Goal: Check status: Check status

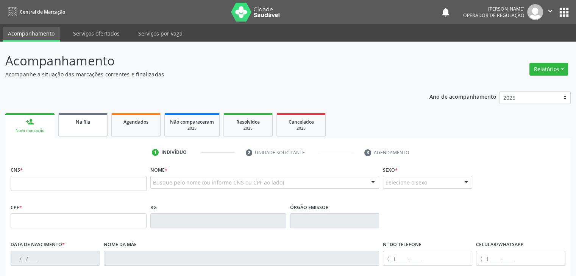
click at [77, 129] on link "Na fila" at bounding box center [82, 124] width 49 height 23
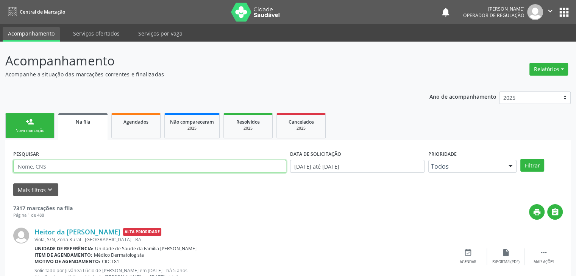
click at [81, 168] on input "text" at bounding box center [149, 166] width 273 height 13
click at [520, 159] on button "Filtrar" at bounding box center [532, 165] width 24 height 13
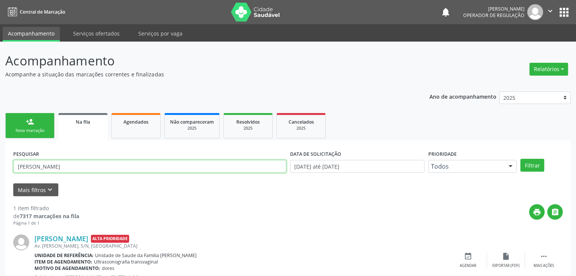
drag, startPoint x: 93, startPoint y: 161, endPoint x: 0, endPoint y: 173, distance: 93.5
click at [0, 173] on div "Acompanhamento Acompanhe a situação das marcações correntes e finalizadas Relat…" at bounding box center [288, 175] width 576 height 266
click at [520, 159] on button "Filtrar" at bounding box center [532, 165] width 24 height 13
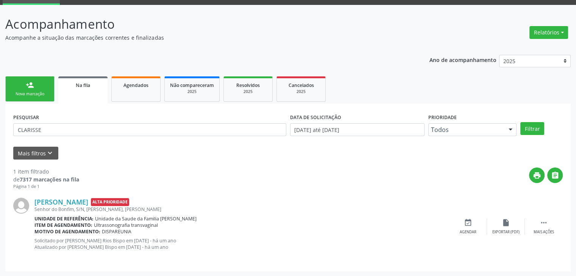
scroll to position [37, 0]
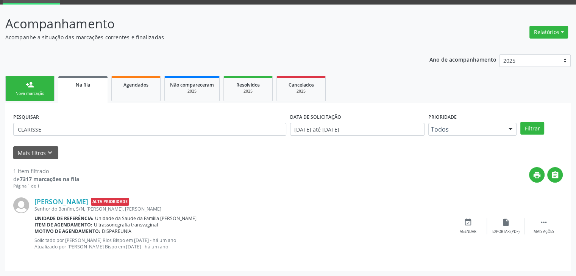
click at [447, 32] on header "Acompanhamento Acompanhe a situação das marcações correntes e finalizadas Relat…" at bounding box center [287, 27] width 565 height 27
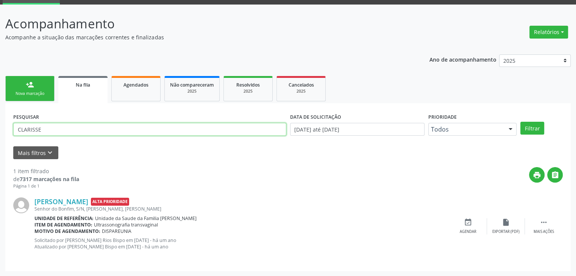
drag, startPoint x: 59, startPoint y: 132, endPoint x: 0, endPoint y: 126, distance: 59.4
click at [0, 126] on div "Acompanhamento Acompanhe a situação das marcações correntes e finalizadas Relat…" at bounding box center [288, 141] width 576 height 272
click at [520, 122] on button "Filtrar" at bounding box center [532, 128] width 24 height 13
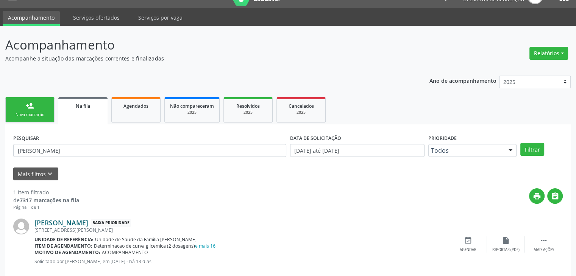
scroll to position [31, 0]
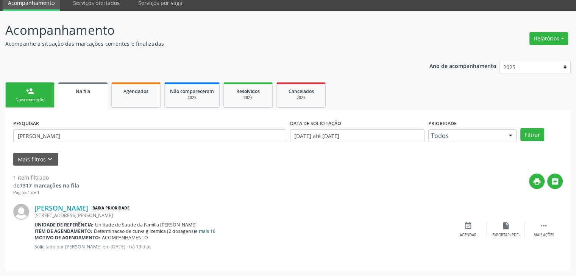
click at [212, 228] on link "e mais 16" at bounding box center [205, 231] width 20 height 6
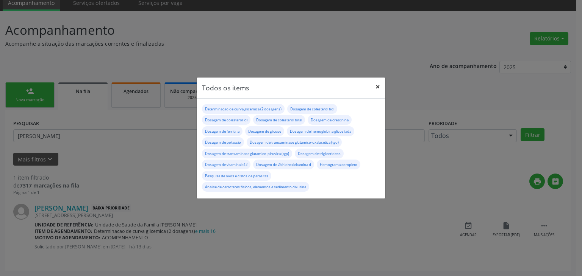
click at [380, 87] on button "×" at bounding box center [377, 87] width 15 height 19
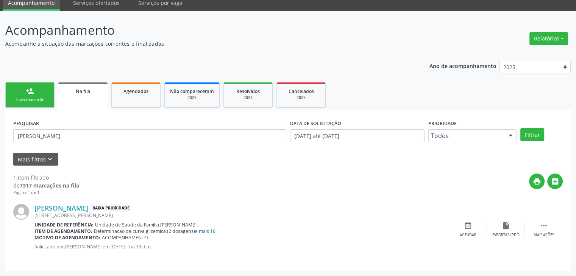
click at [210, 231] on link "e mais 16" at bounding box center [205, 231] width 20 height 6
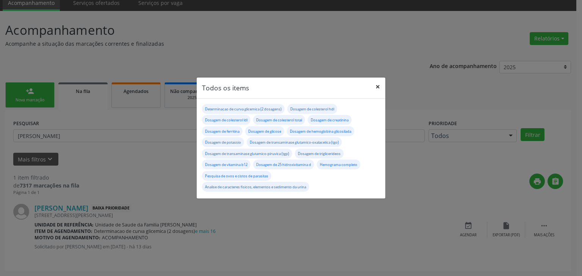
click at [379, 87] on button "×" at bounding box center [377, 87] width 15 height 19
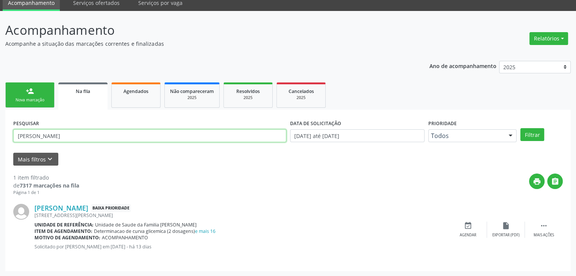
drag, startPoint x: 61, startPoint y: 140, endPoint x: 0, endPoint y: 139, distance: 61.0
click at [0, 139] on div "Acompanhamento Acompanhe a situação das marcações correntes e finalizadas Relat…" at bounding box center [288, 144] width 576 height 266
click at [520, 128] on button "Filtrar" at bounding box center [532, 134] width 24 height 13
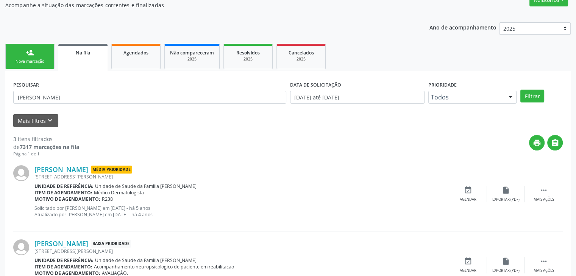
scroll to position [21, 0]
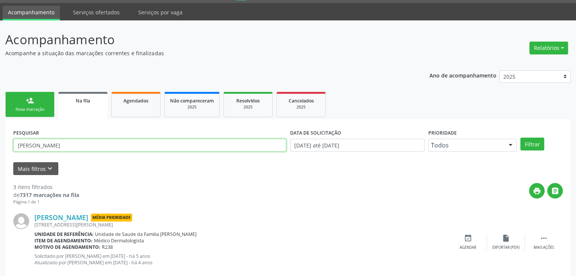
drag, startPoint x: 85, startPoint y: 150, endPoint x: 0, endPoint y: 145, distance: 85.0
click at [0, 145] on div "Acompanhamento Acompanhe a situação das marcações correntes e finalizadas Relat…" at bounding box center [288, 224] width 576 height 408
click at [520, 138] on button "Filtrar" at bounding box center [532, 144] width 24 height 13
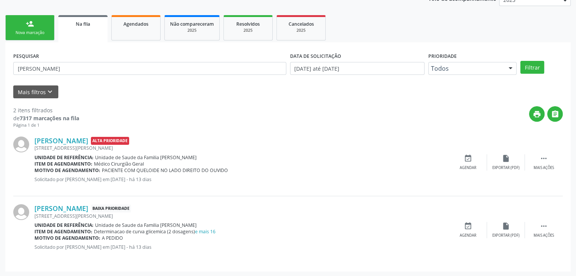
scroll to position [98, 0]
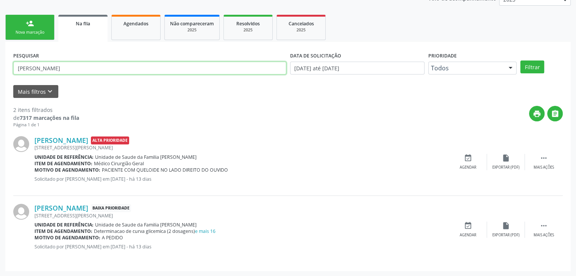
click at [66, 64] on input "[PERSON_NAME]" at bounding box center [149, 68] width 273 height 13
type input "K"
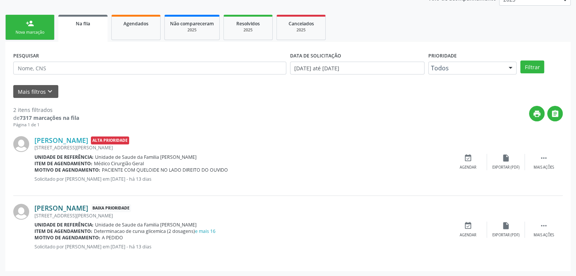
click at [50, 205] on link "[PERSON_NAME]" at bounding box center [61, 208] width 54 height 8
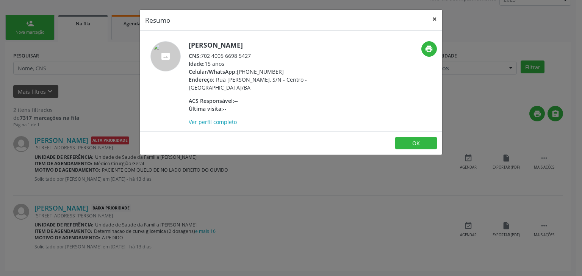
click at [434, 19] on button "×" at bounding box center [434, 19] width 15 height 19
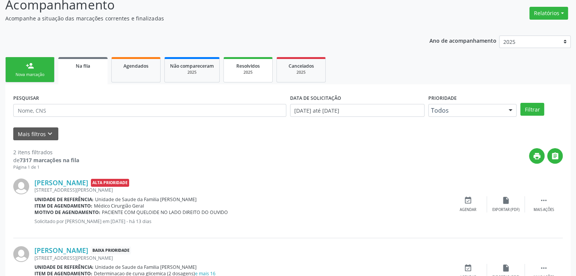
scroll to position [0, 0]
